Goal: Information Seeking & Learning: Understand process/instructions

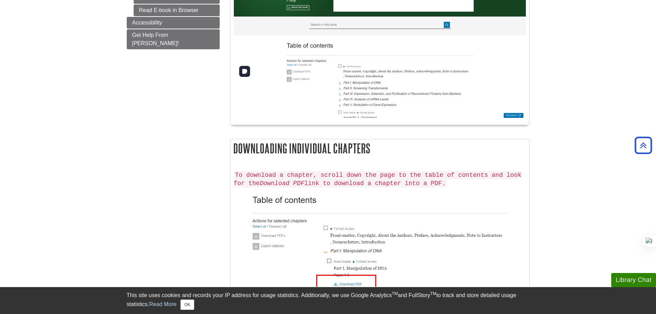
scroll to position [310, 0]
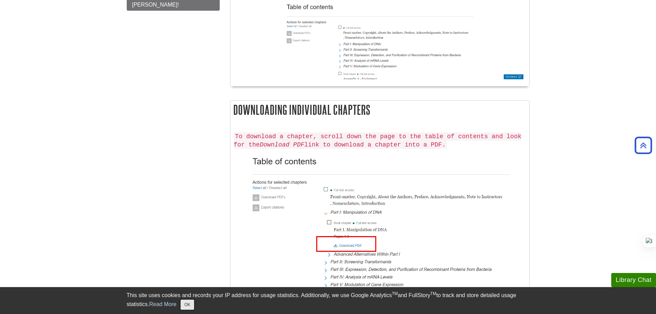
click at [191, 305] on button "OK" at bounding box center [186, 304] width 13 height 10
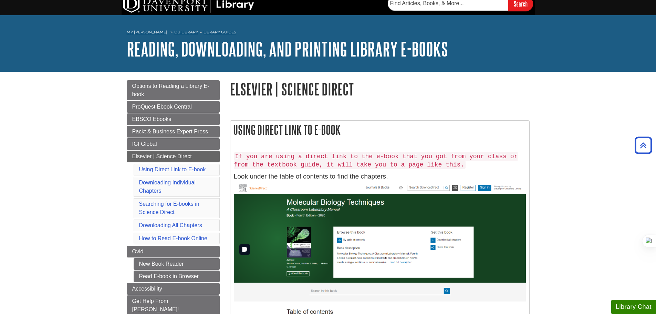
scroll to position [0, 0]
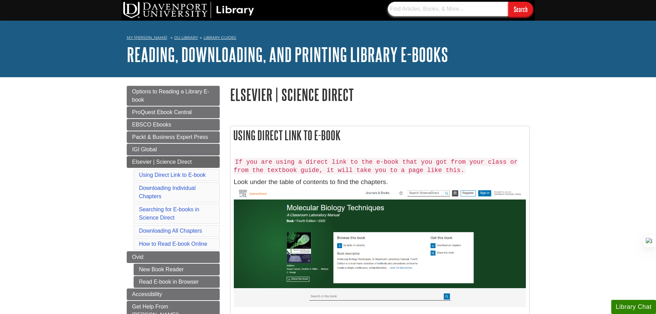
click at [448, 6] on input "text" at bounding box center [448, 9] width 121 height 14
paste input "[URL][DOMAIN_NAME][US_VEHICLE_IDENTIFICATION_NUMBER]"
type input "[URL][DOMAIN_NAME][US_VEHICLE_IDENTIFICATION_NUMBER]"
click at [508, 2] on input "Search" at bounding box center [520, 9] width 25 height 15
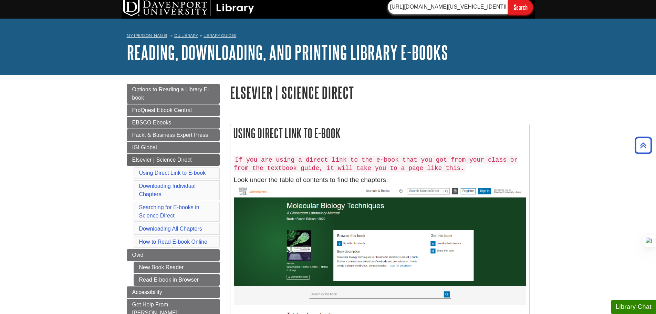
scroll to position [0, 0]
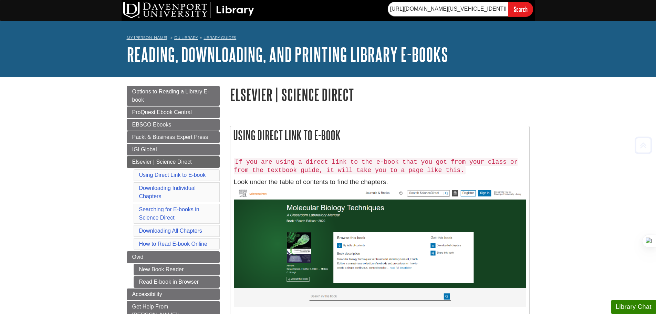
click at [338, 97] on h1 "Elsevier | Science Direct" at bounding box center [380, 95] width 300 height 18
click at [305, 141] on h2 "Using Direct Link to E-book" at bounding box center [379, 135] width 299 height 18
click at [295, 156] on div "If you are using a direct link to the e-book that you got from your class or fr…" at bounding box center [380, 273] width 292 height 239
click at [295, 165] on code "If you are using a direct link to the e-book that you got from your class or fr…" at bounding box center [376, 166] width 284 height 17
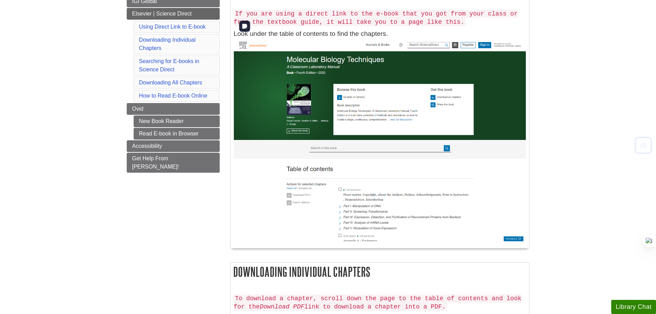
scroll to position [172, 0]
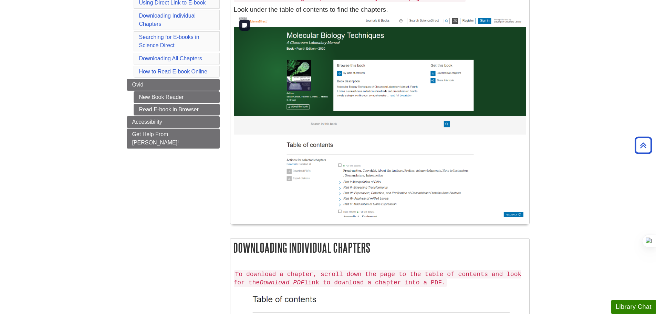
click at [409, 84] on img at bounding box center [380, 116] width 292 height 202
